Goal: Information Seeking & Learning: Check status

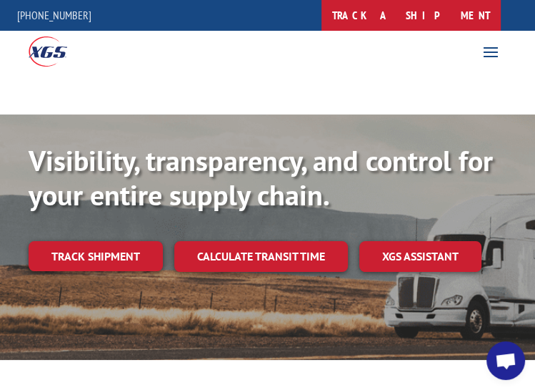
click at [447, 12] on link "track a shipment" at bounding box center [411, 15] width 179 height 31
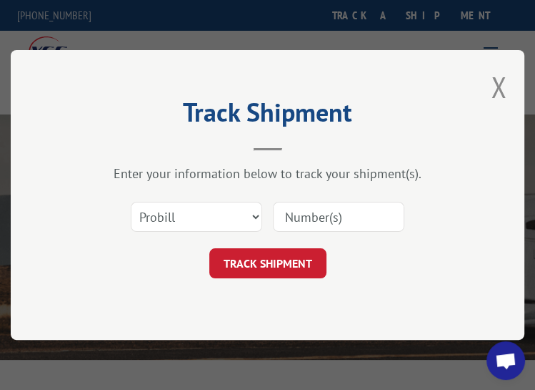
click at [309, 225] on input at bounding box center [339, 217] width 132 height 30
paste input "17552107"
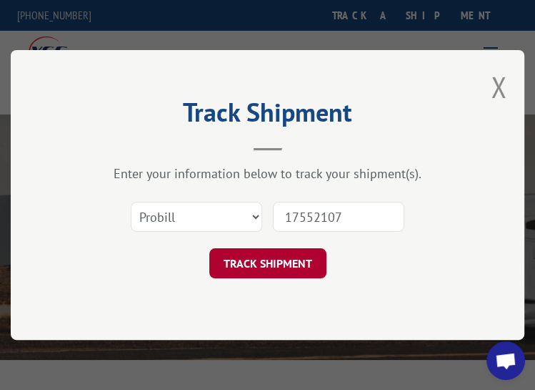
type input "17552107"
click at [290, 254] on button "TRACK SHIPMENT" at bounding box center [267, 263] width 117 height 30
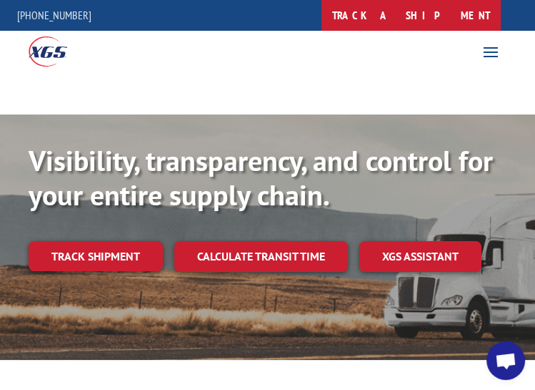
click at [465, 5] on link "track a shipment" at bounding box center [411, 15] width 179 height 31
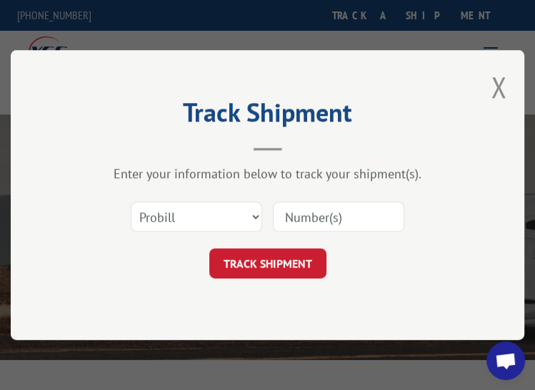
click at [340, 225] on input at bounding box center [339, 217] width 132 height 30
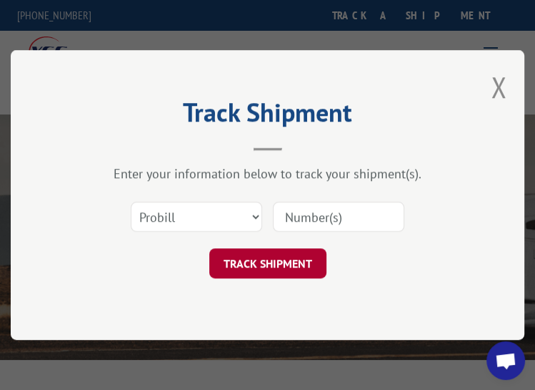
paste input "17597672"
type input "17597672"
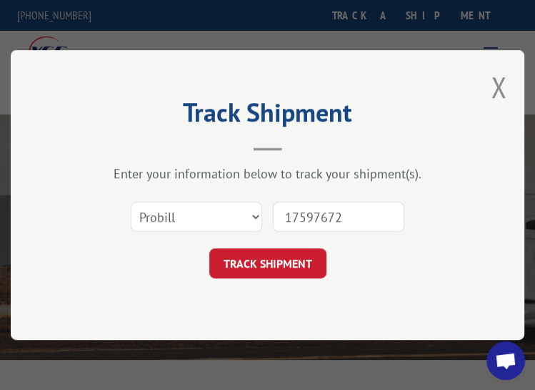
click at [274, 263] on button "TRACK SHIPMENT" at bounding box center [267, 263] width 117 height 30
